Goal: Transaction & Acquisition: Download file/media

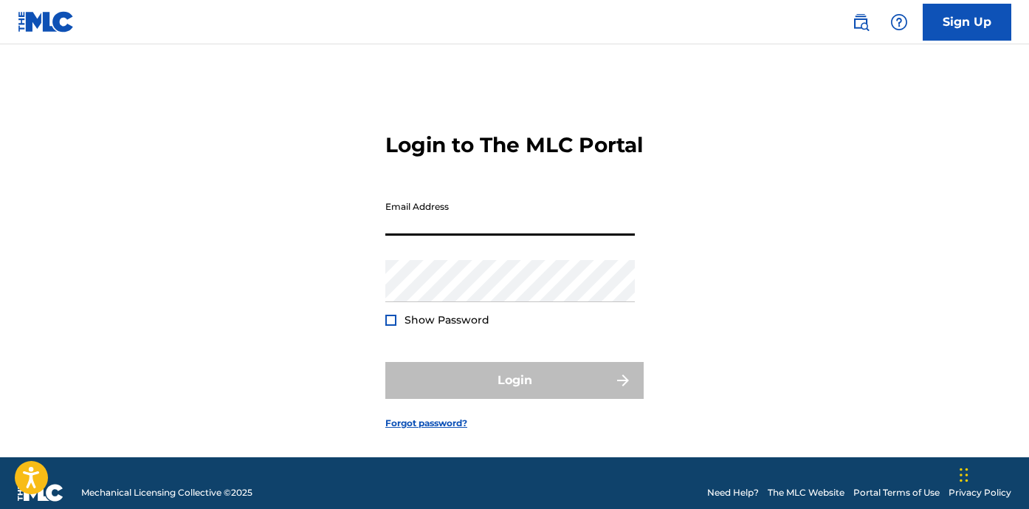
type input "[PERSON_NAME][EMAIL_ADDRESS][DOMAIN_NAME]"
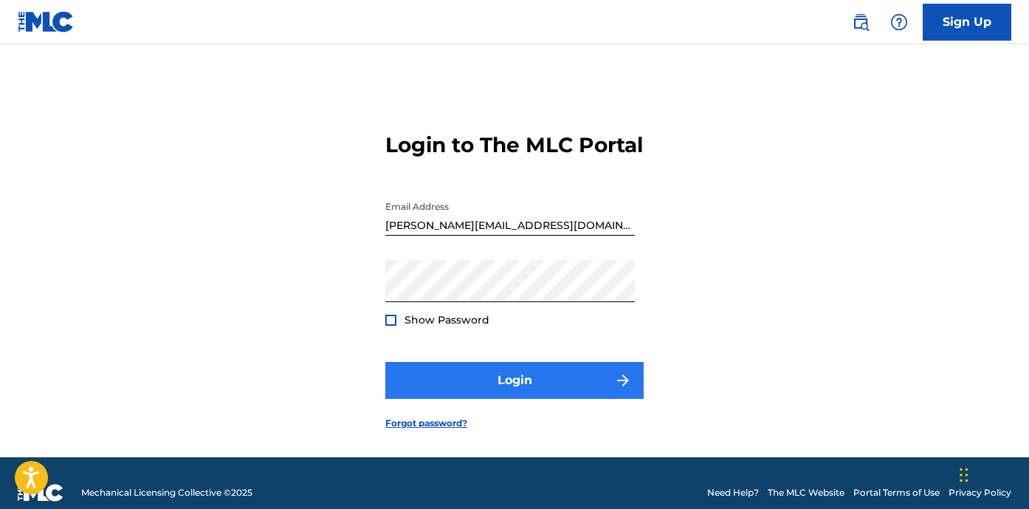
click at [498, 399] on button "Login" at bounding box center [514, 380] width 258 height 37
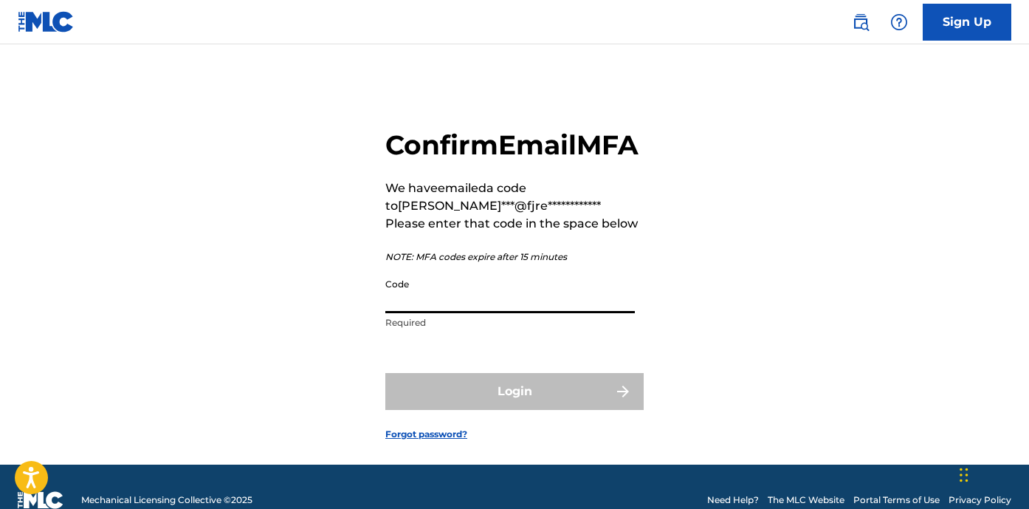
click at [491, 313] on input "Code" at bounding box center [510, 292] width 250 height 42
paste input "567476"
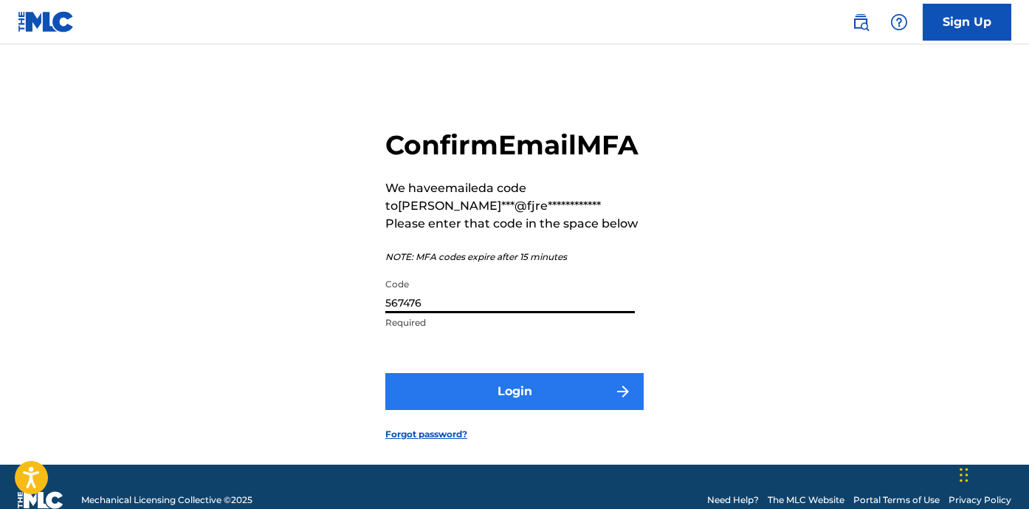
type input "567476"
click at [527, 410] on button "Login" at bounding box center [514, 391] width 258 height 37
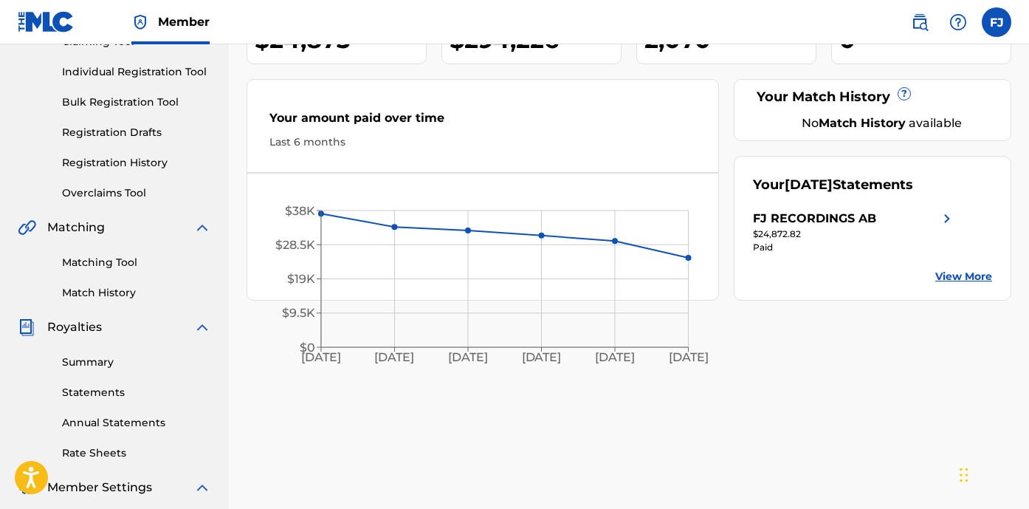
scroll to position [182, 0]
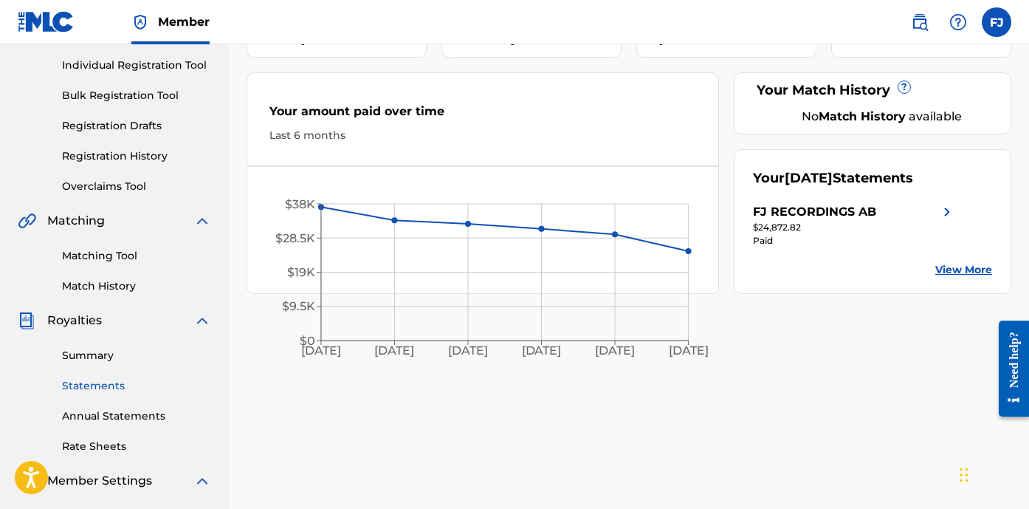
click at [115, 379] on link "Statements" at bounding box center [136, 386] width 149 height 16
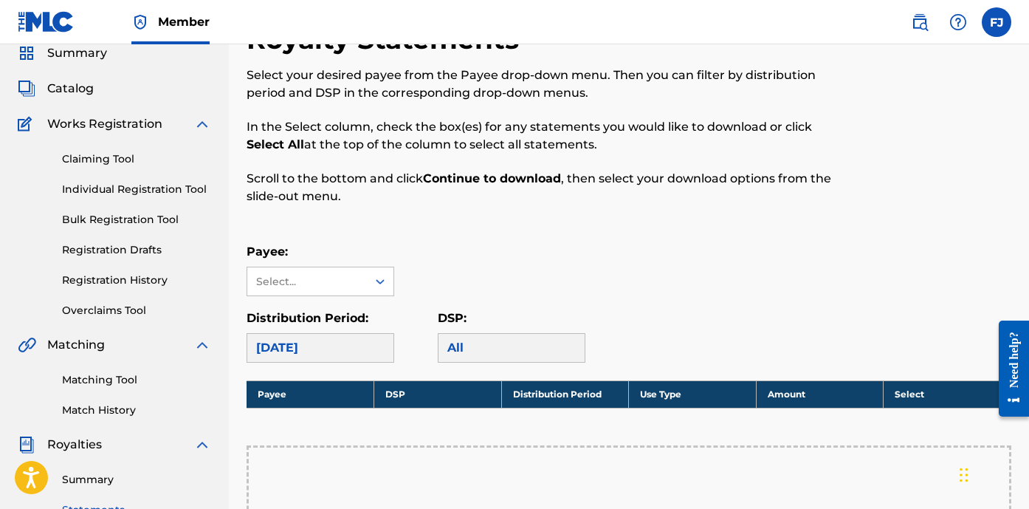
scroll to position [83, 0]
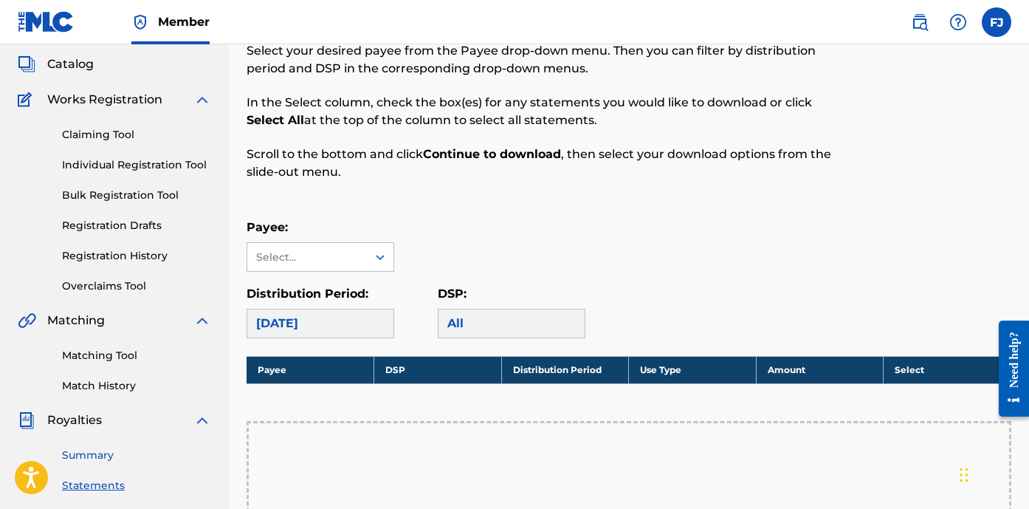
click at [147, 452] on link "Summary" at bounding box center [136, 456] width 149 height 16
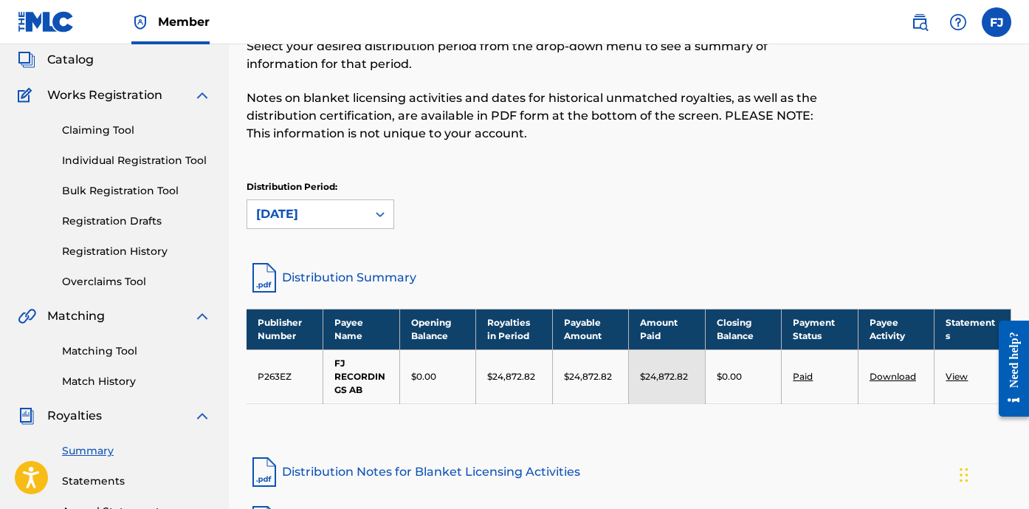
scroll to position [90, 0]
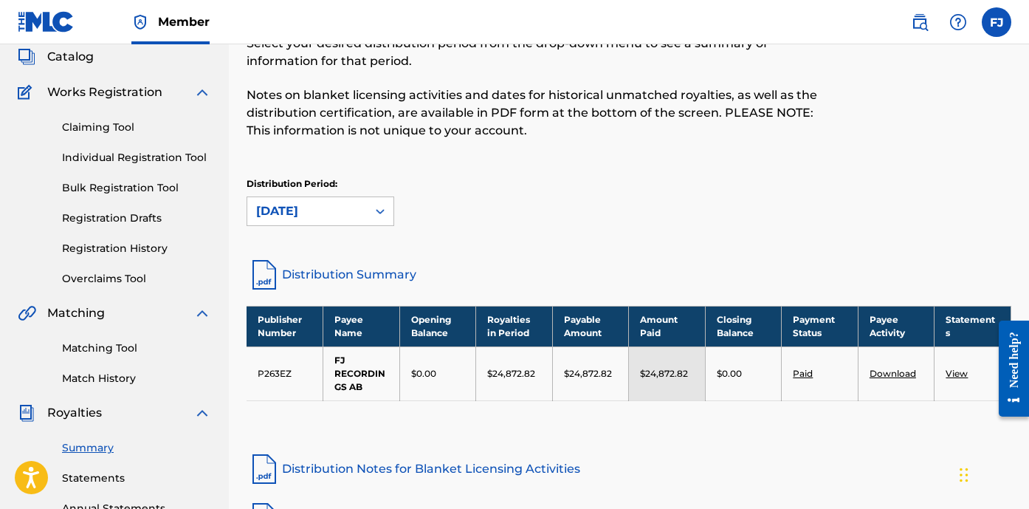
click at [892, 374] on link "Download" at bounding box center [893, 373] width 47 height 11
click at [349, 205] on div "[DATE]" at bounding box center [307, 211] width 102 height 18
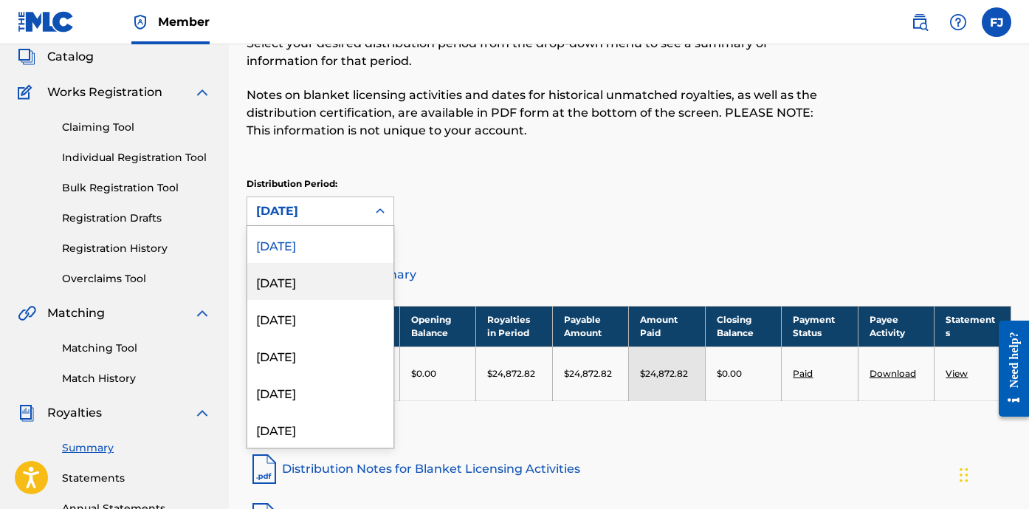
click at [334, 282] on div "[DATE]" at bounding box center [320, 281] width 146 height 37
click at [341, 204] on div "[DATE]" at bounding box center [307, 211] width 102 height 18
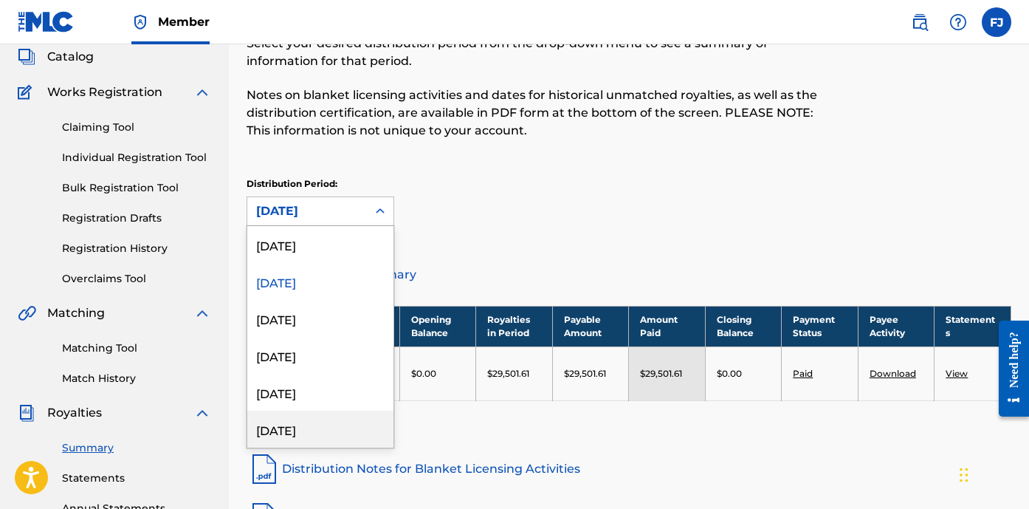
click at [671, 166] on div "Royalties Select your desired distribution period from the drop-down menu to se…" at bounding box center [629, 124] width 765 height 266
